Goal: Find specific page/section: Find specific page/section

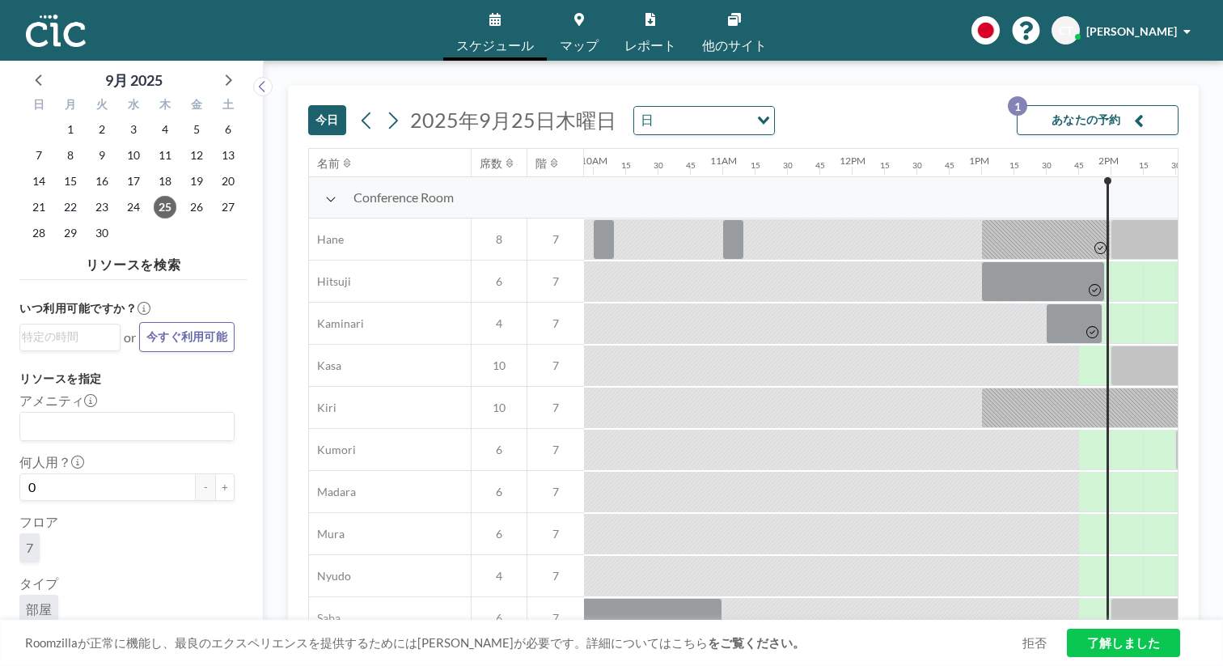
scroll to position [0, 1288]
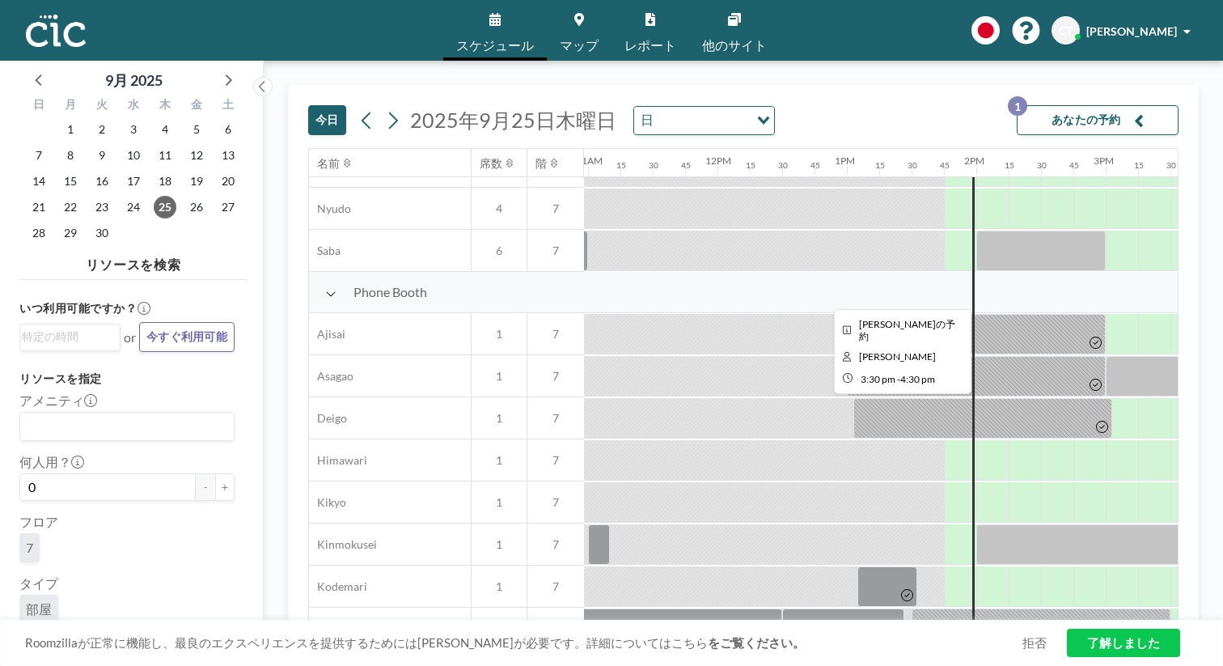
scroll to position [462, 1419]
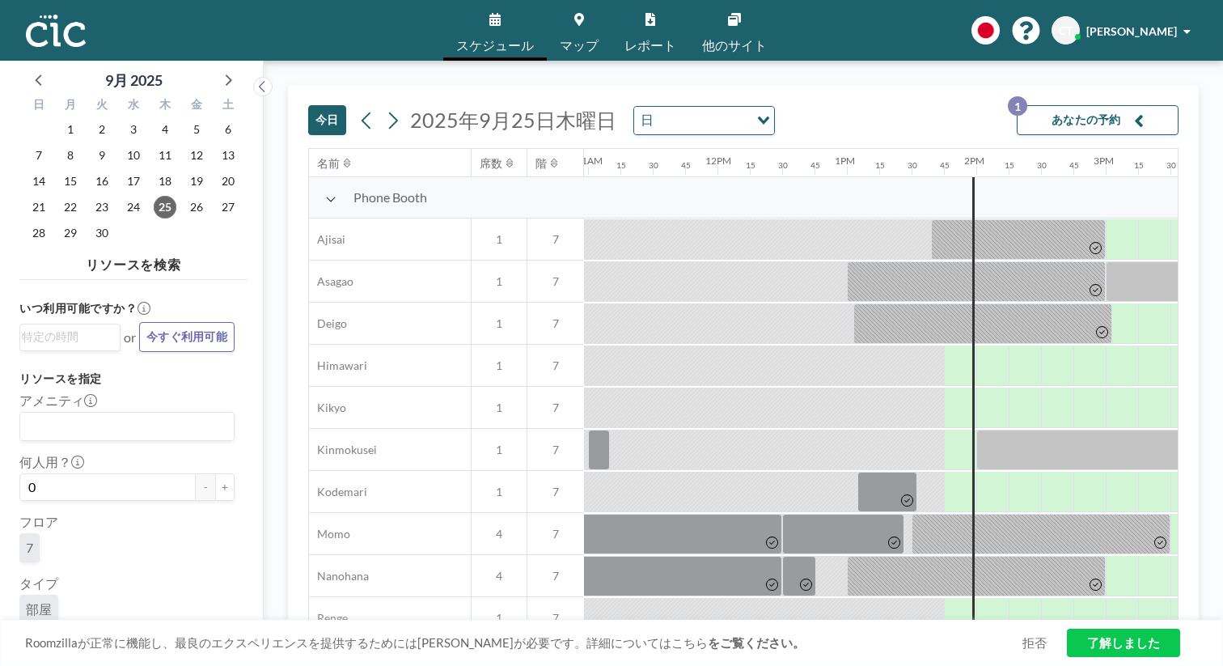
click at [579, 28] on link "マップ" at bounding box center [579, 30] width 65 height 61
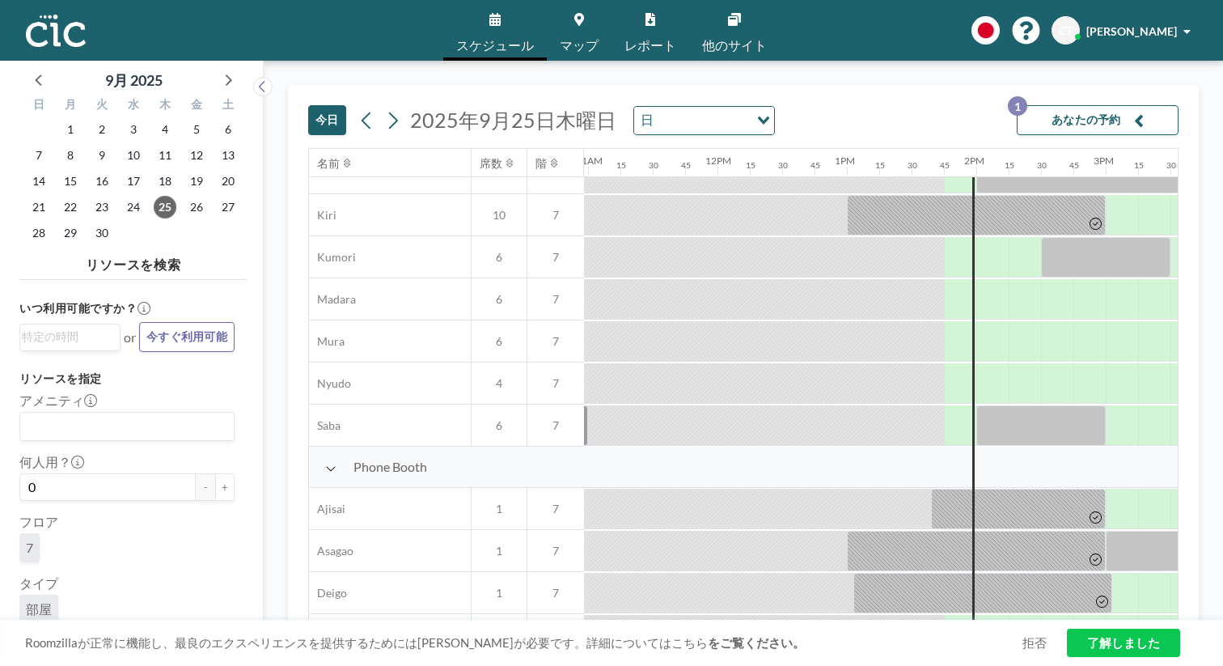
scroll to position [414, 1419]
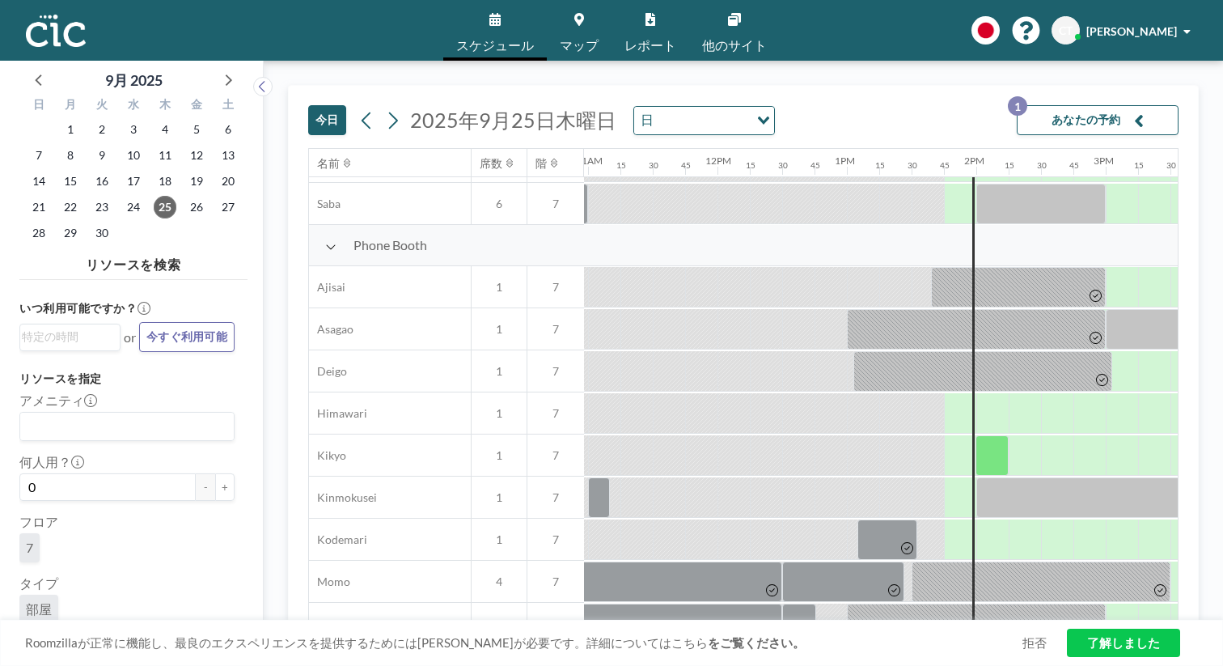
click at [586, 39] on span "マップ" at bounding box center [579, 45] width 39 height 13
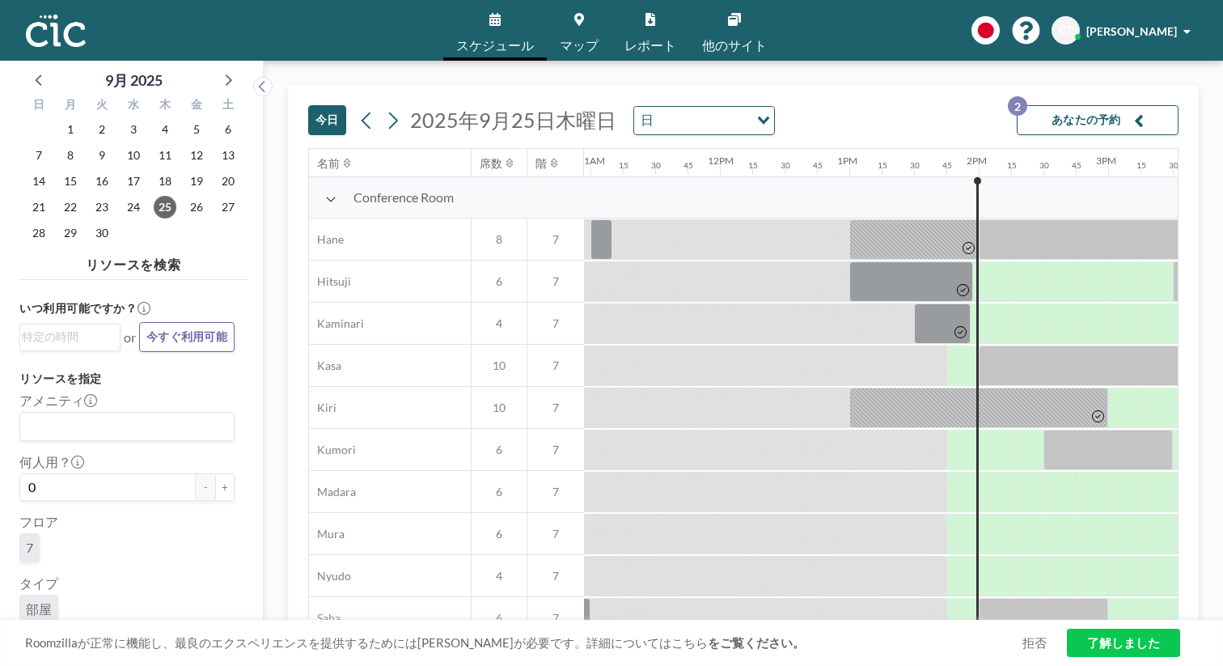
scroll to position [0, 1419]
